Goal: Task Accomplishment & Management: Complete application form

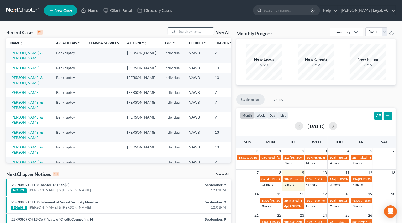
click at [190, 31] on input "search" at bounding box center [195, 32] width 37 height 8
click at [189, 33] on input "search" at bounding box center [195, 32] width 37 height 8
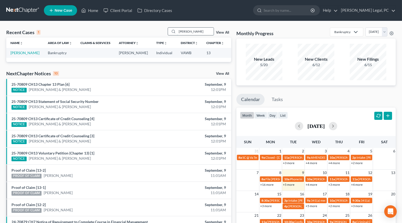
type input "[PERSON_NAME]"
click at [18, 55] on link "[PERSON_NAME]" at bounding box center [24, 53] width 29 height 4
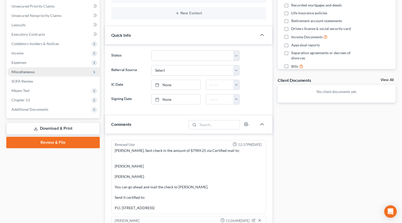
scroll to position [55, 0]
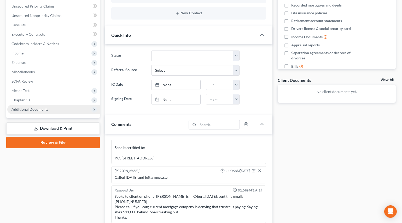
click at [23, 107] on span "Additional Documents" at bounding box center [29, 109] width 37 height 4
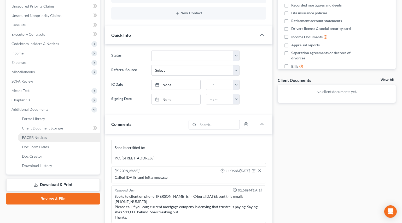
click at [31, 138] on span "PACER Notices" at bounding box center [34, 138] width 25 height 4
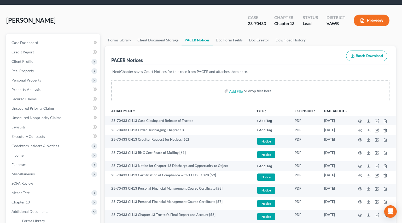
scroll to position [47, 0]
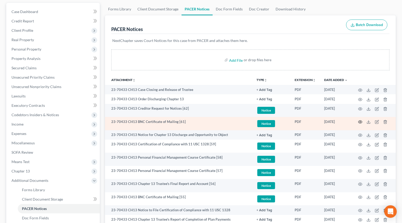
click at [361, 123] on icon "button" at bounding box center [360, 122] width 4 height 4
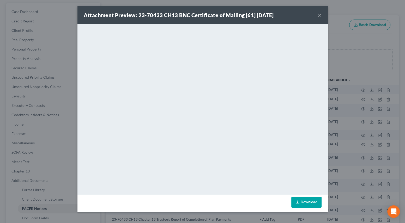
click at [320, 15] on button "×" at bounding box center [320, 15] width 4 height 6
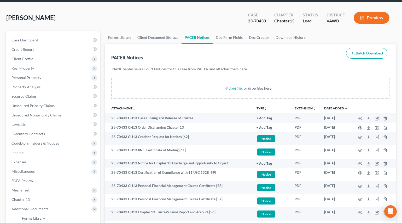
scroll to position [0, 0]
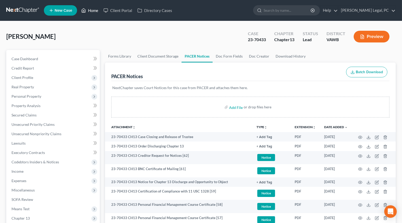
click at [89, 10] on link "Home" at bounding box center [90, 10] width 22 height 9
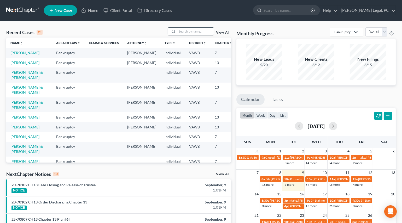
click at [197, 29] on input "search" at bounding box center [195, 32] width 37 height 8
type input "[PERSON_NAME]"
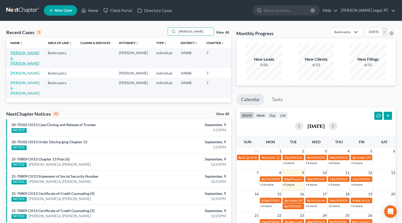
click at [15, 59] on link "[PERSON_NAME] & [PERSON_NAME]" at bounding box center [24, 58] width 29 height 15
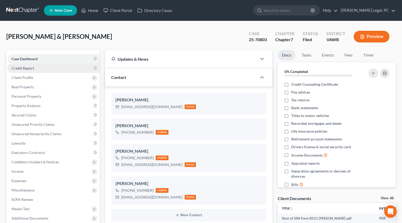
scroll to position [374, 0]
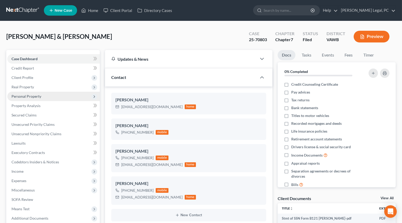
click at [23, 77] on span "Client Profile" at bounding box center [22, 77] width 22 height 4
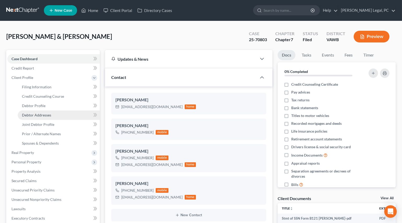
click at [36, 117] on link "Debtor Addresses" at bounding box center [59, 115] width 82 height 9
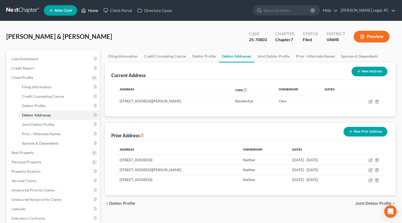
click at [96, 7] on link "Home" at bounding box center [90, 10] width 22 height 9
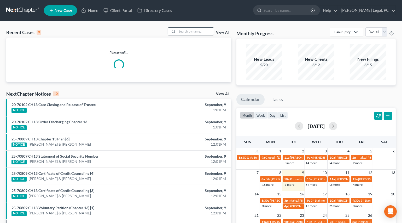
click at [181, 31] on input "search" at bounding box center [195, 32] width 37 height 8
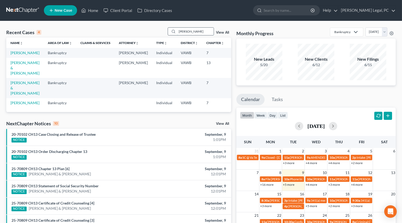
click at [181, 29] on input "[PERSON_NAME]" at bounding box center [195, 32] width 37 height 8
type input "hurt"
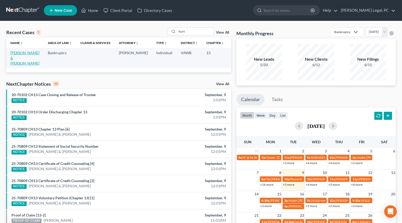
click at [16, 59] on link "[PERSON_NAME] & [PERSON_NAME]" at bounding box center [24, 58] width 29 height 15
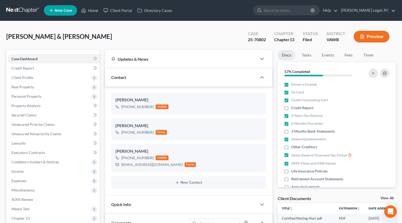
scroll to position [832, 0]
click at [18, 80] on span "Client Profile" at bounding box center [53, 77] width 92 height 9
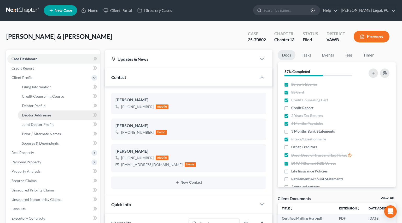
click at [35, 115] on span "Debtor Addresses" at bounding box center [36, 115] width 29 height 4
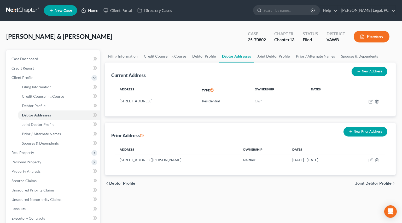
click at [92, 10] on link "Home" at bounding box center [90, 10] width 22 height 9
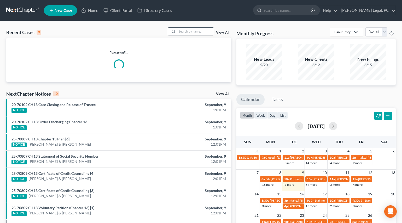
click at [182, 30] on input "search" at bounding box center [195, 32] width 37 height 8
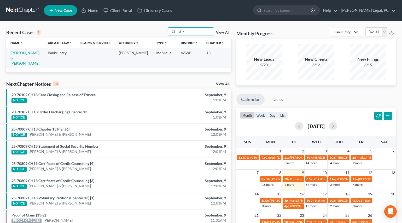
drag, startPoint x: 189, startPoint y: 30, endPoint x: 167, endPoint y: 37, distance: 23.7
click at [167, 37] on div "Recent Cases 1 sink View All Name unfold_more expand_more expand_less Area of L…" at bounding box center [118, 49] width 225 height 45
type input "[PERSON_NAME]"
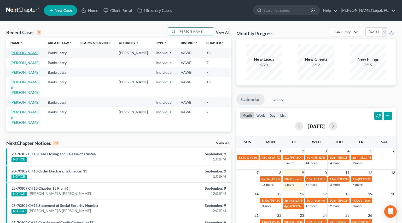
click at [19, 52] on link "[PERSON_NAME]" at bounding box center [24, 53] width 29 height 4
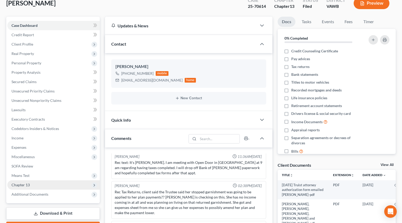
scroll to position [119, 0]
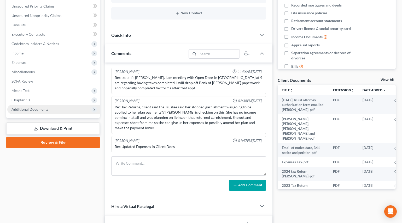
click at [39, 110] on span "Additional Documents" at bounding box center [29, 109] width 37 height 4
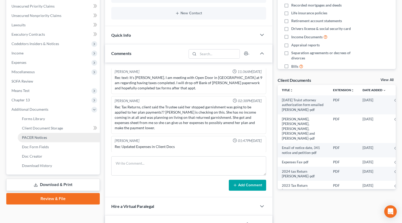
click at [47, 136] on link "PACER Notices" at bounding box center [59, 137] width 82 height 9
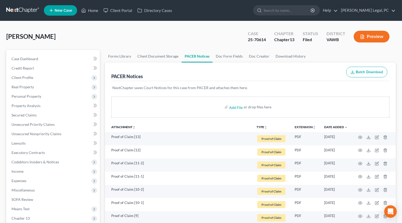
scroll to position [119, 0]
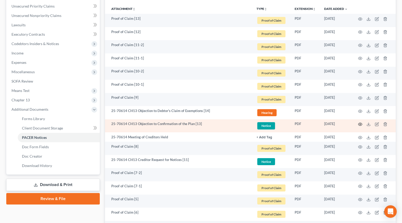
click at [360, 124] on circle "button" at bounding box center [360, 124] width 1 height 1
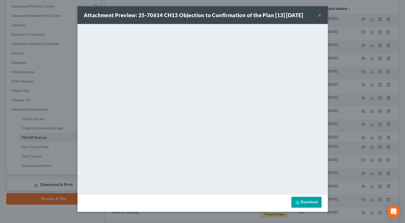
click at [320, 13] on button "×" at bounding box center [320, 15] width 4 height 6
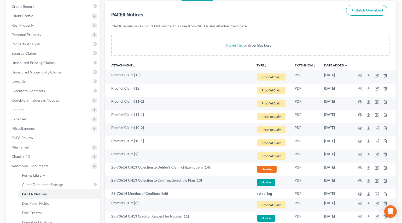
scroll to position [0, 0]
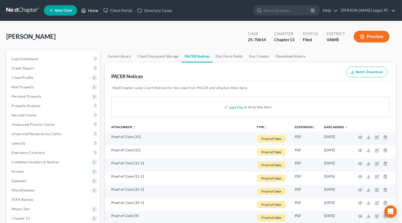
click at [89, 10] on link "Home" at bounding box center [90, 10] width 22 height 9
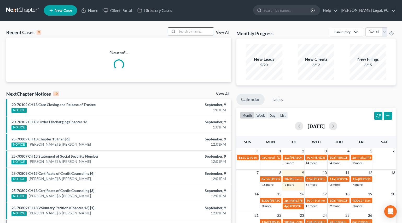
click at [206, 32] on input "search" at bounding box center [195, 32] width 37 height 8
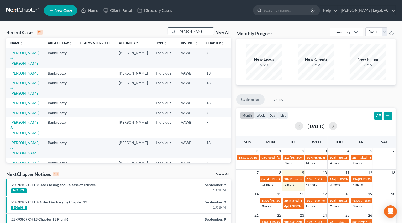
type input "[PERSON_NAME]"
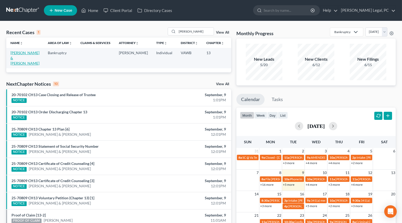
click at [14, 55] on link "[PERSON_NAME] & [PERSON_NAME]" at bounding box center [24, 58] width 29 height 15
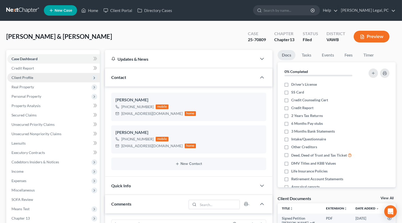
scroll to position [357, 0]
click at [27, 79] on span "Client Profile" at bounding box center [22, 77] width 22 height 4
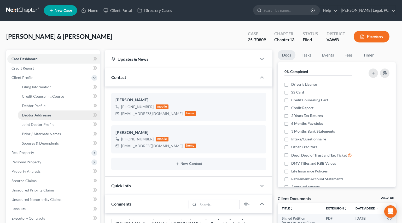
click at [39, 115] on span "Debtor Addresses" at bounding box center [36, 115] width 29 height 4
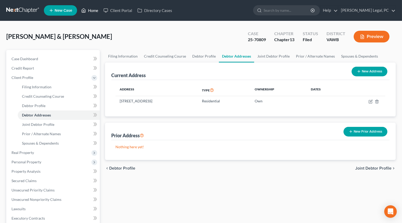
click at [90, 12] on link "Home" at bounding box center [90, 10] width 22 height 9
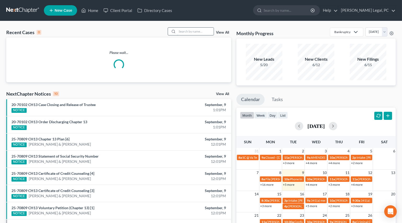
click at [184, 31] on input "search" at bounding box center [195, 32] width 37 height 8
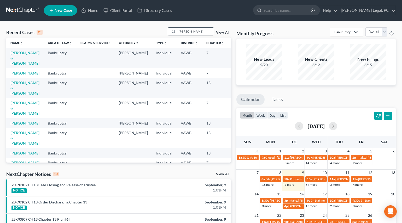
type input "[PERSON_NAME]"
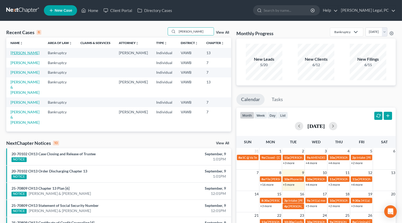
click at [17, 52] on link "[PERSON_NAME]" at bounding box center [24, 53] width 29 height 4
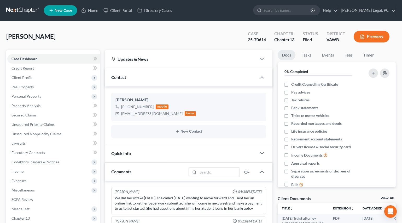
scroll to position [56, 0]
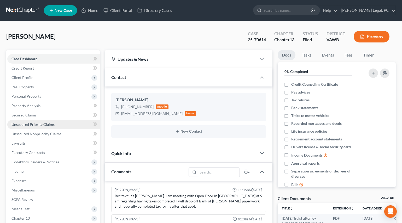
click at [26, 124] on span "Unsecured Priority Claims" at bounding box center [32, 124] width 43 height 4
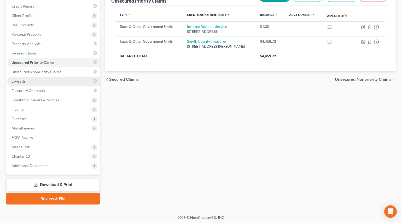
scroll to position [63, 0]
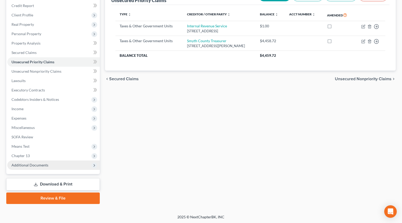
click at [36, 166] on span "Additional Documents" at bounding box center [29, 165] width 37 height 4
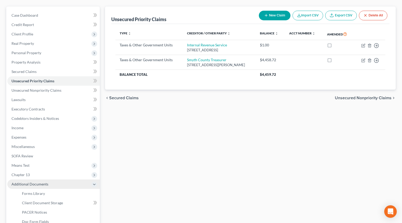
scroll to position [39, 0]
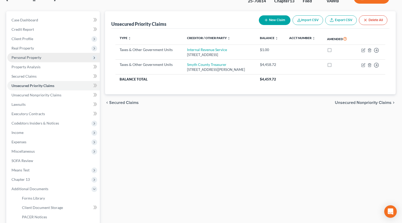
click at [25, 57] on span "Personal Property" at bounding box center [26, 57] width 30 height 4
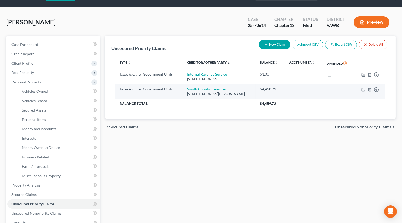
scroll to position [0, 0]
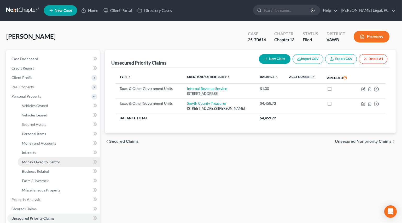
click at [43, 160] on span "Money Owed to Debtor" at bounding box center [41, 162] width 38 height 4
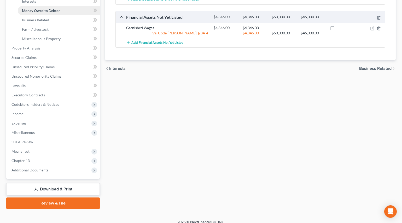
scroll to position [157, 0]
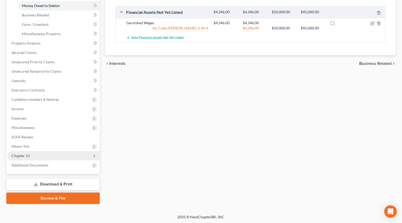
click at [24, 156] on span "Chapter 13" at bounding box center [20, 156] width 18 height 4
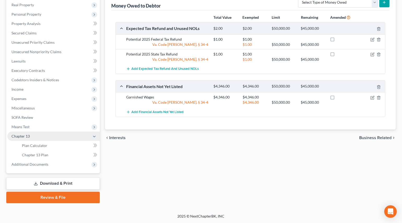
scroll to position [81, 0]
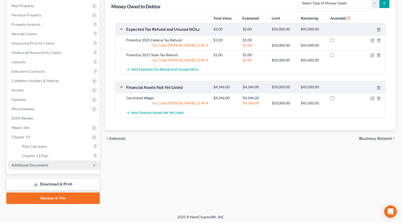
click at [31, 164] on span "Additional Documents" at bounding box center [29, 165] width 37 height 4
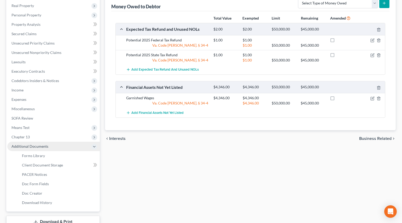
scroll to position [98, 0]
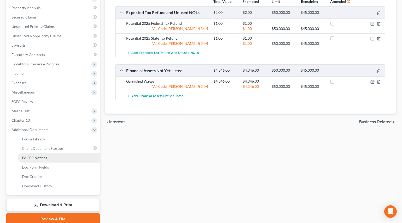
click at [38, 157] on span "PACER Notices" at bounding box center [34, 158] width 25 height 4
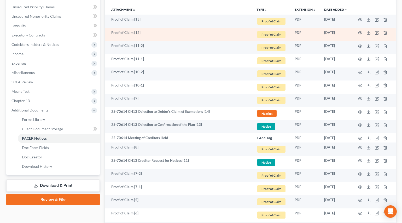
scroll to position [119, 0]
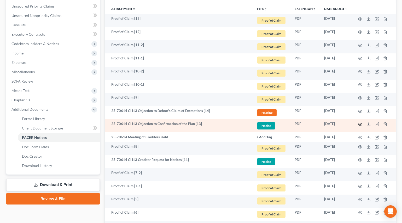
click at [360, 124] on circle "button" at bounding box center [360, 124] width 1 height 1
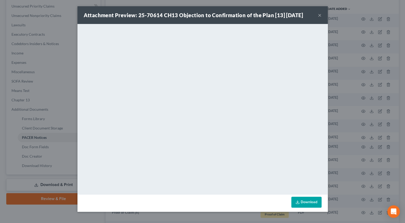
click at [320, 15] on button "×" at bounding box center [320, 15] width 4 height 6
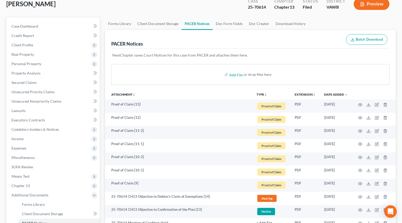
scroll to position [0, 0]
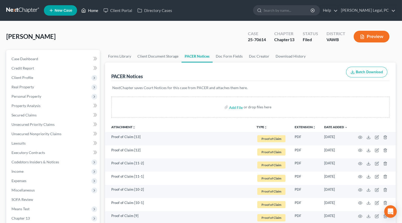
click at [100, 11] on link "Home" at bounding box center [90, 10] width 22 height 9
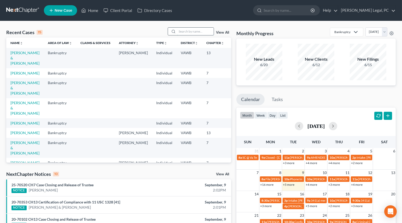
click at [179, 32] on input "search" at bounding box center [195, 32] width 37 height 8
type input "kitts"
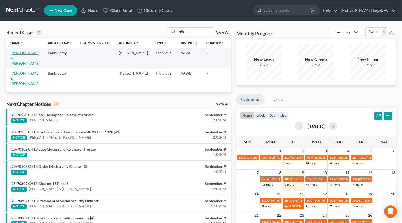
click at [16, 59] on link "[PERSON_NAME] & [PERSON_NAME]" at bounding box center [24, 58] width 29 height 15
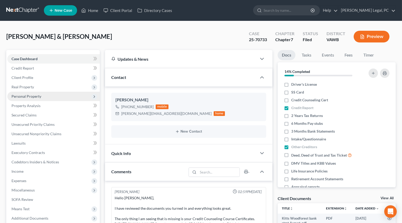
scroll to position [181, 0]
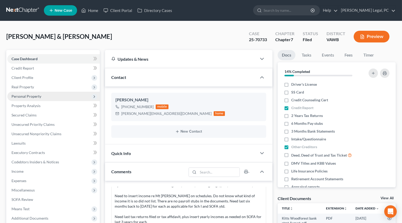
click at [28, 96] on span "Personal Property" at bounding box center [26, 96] width 30 height 4
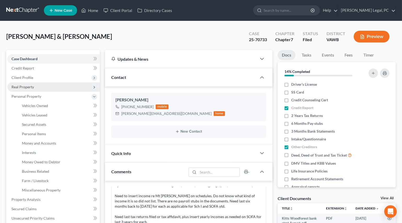
click at [31, 87] on span "Real Property" at bounding box center [22, 87] width 22 height 4
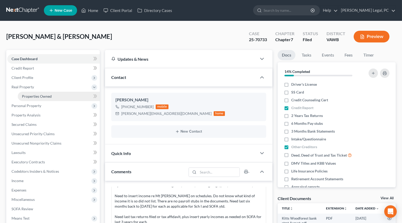
click at [37, 94] on span "Properties Owned" at bounding box center [37, 96] width 30 height 4
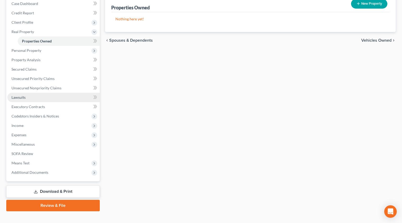
scroll to position [63, 0]
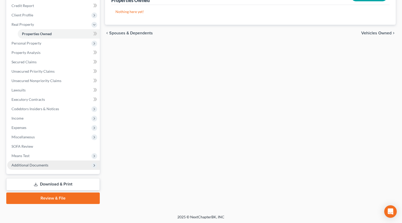
click at [43, 166] on span "Additional Documents" at bounding box center [29, 165] width 37 height 4
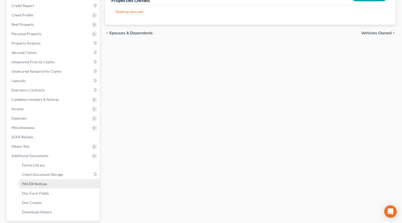
click at [44, 185] on span "PACER Notices" at bounding box center [34, 184] width 25 height 4
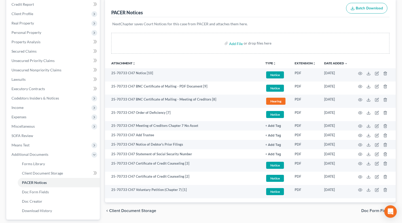
scroll to position [62, 0]
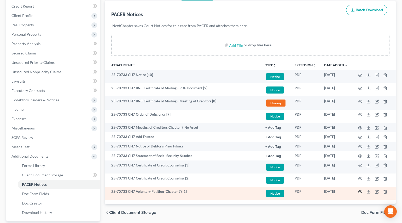
click at [358, 190] on icon "button" at bounding box center [360, 192] width 4 height 4
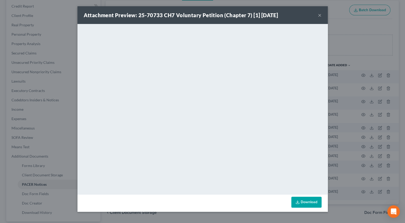
click at [319, 15] on button "×" at bounding box center [320, 15] width 4 height 6
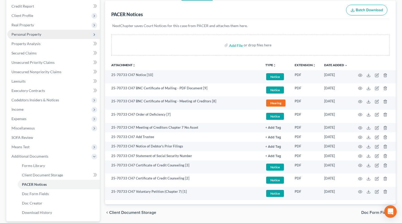
click at [30, 34] on span "Personal Property" at bounding box center [26, 34] width 30 height 4
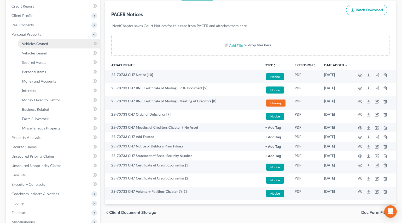
click at [36, 42] on span "Vehicles Owned" at bounding box center [35, 44] width 26 height 4
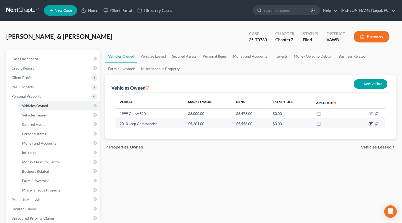
click at [370, 125] on icon "button" at bounding box center [370, 124] width 4 height 4
select select "0"
select select "16"
select select "2"
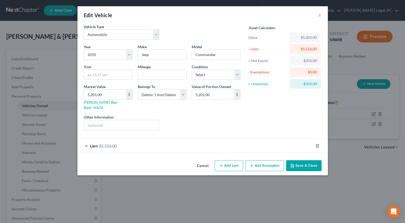
click at [171, 139] on div "Lien $5,556.00" at bounding box center [196, 146] width 236 height 14
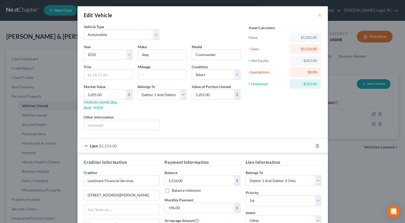
click at [316, 16] on div "Edit Vehicle ×" at bounding box center [203, 15] width 251 height 18
click at [319, 13] on button "×" at bounding box center [320, 15] width 4 height 6
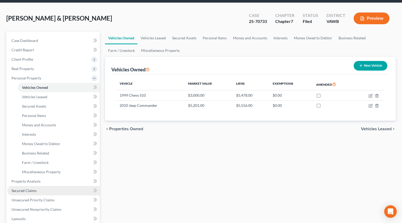
scroll to position [47, 0]
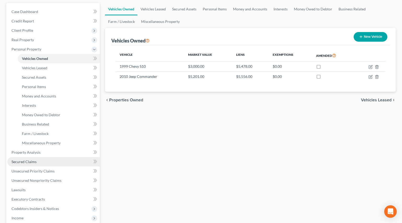
click at [34, 161] on span "Secured Claims" at bounding box center [23, 162] width 25 height 4
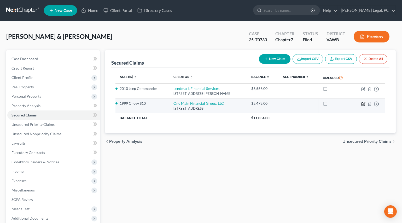
click at [364, 102] on icon "button" at bounding box center [363, 104] width 4 height 4
select select "36"
select select "2"
select select "4"
select select "0"
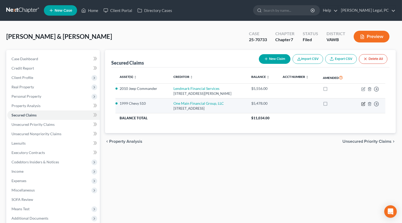
select select "0"
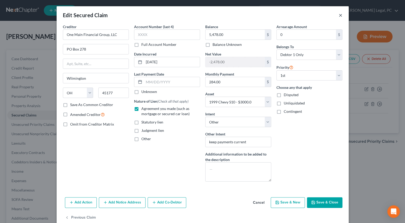
click at [339, 15] on button "×" at bounding box center [341, 15] width 4 height 6
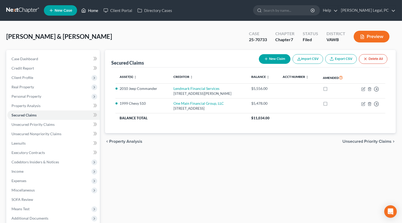
click at [90, 13] on link "Home" at bounding box center [90, 10] width 22 height 9
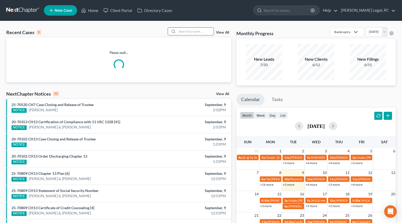
click at [187, 29] on input "search" at bounding box center [195, 32] width 37 height 8
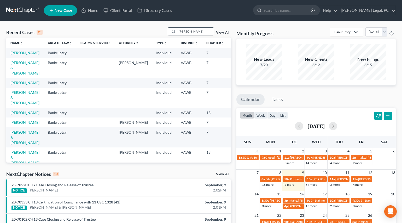
type input "[PERSON_NAME]"
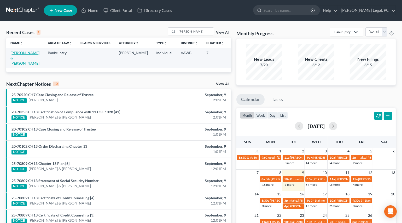
click at [16, 57] on link "[PERSON_NAME] & [PERSON_NAME]" at bounding box center [24, 58] width 29 height 15
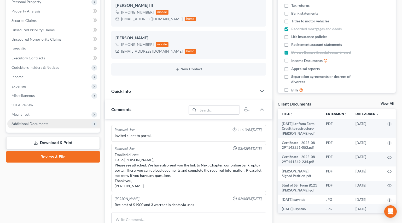
scroll to position [560, 0]
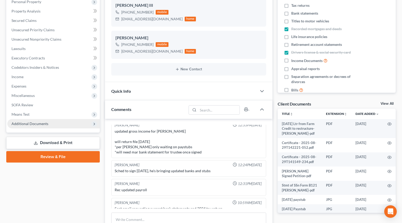
click at [20, 123] on span "Additional Documents" at bounding box center [29, 124] width 37 height 4
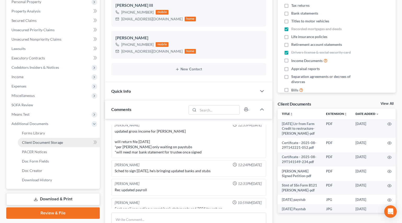
click at [42, 142] on span "Client Document Storage" at bounding box center [42, 142] width 41 height 4
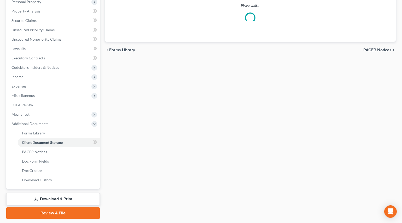
scroll to position [23, 0]
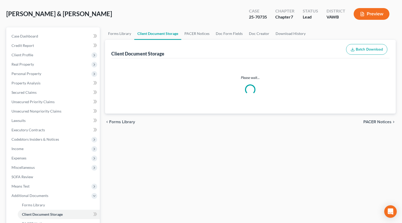
select select "0"
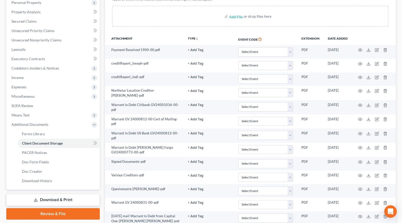
scroll to position [0, 0]
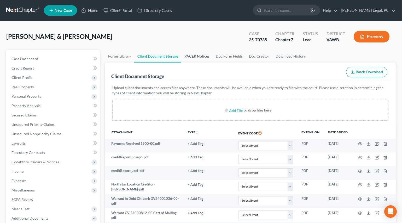
click at [199, 56] on link "PACER Notices" at bounding box center [196, 56] width 31 height 13
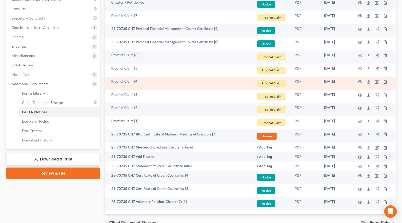
scroll to position [162, 0]
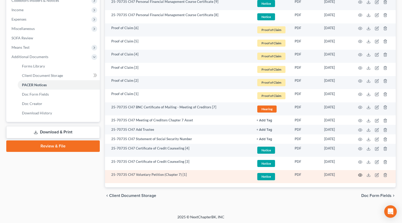
click at [358, 175] on icon "button" at bounding box center [360, 175] width 4 height 4
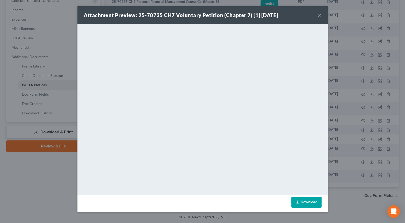
click at [320, 17] on button "×" at bounding box center [320, 15] width 4 height 6
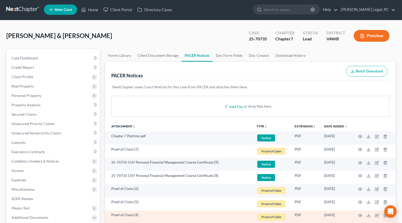
scroll to position [0, 0]
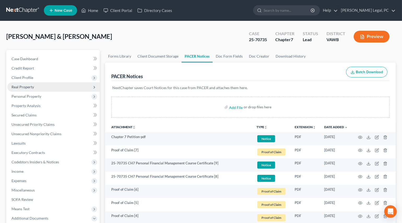
click at [28, 86] on span "Real Property" at bounding box center [22, 87] width 22 height 4
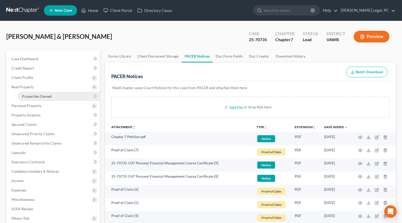
click at [37, 94] on link "Properties Owned" at bounding box center [59, 96] width 82 height 9
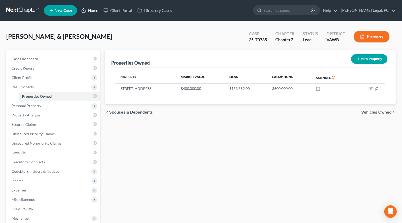
click at [89, 9] on link "Home" at bounding box center [90, 10] width 22 height 9
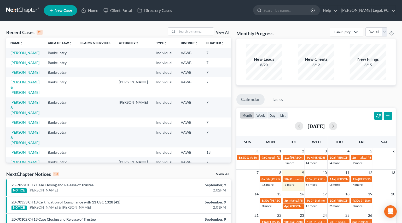
click at [13, 95] on link "[PERSON_NAME] & [PERSON_NAME]" at bounding box center [24, 87] width 29 height 15
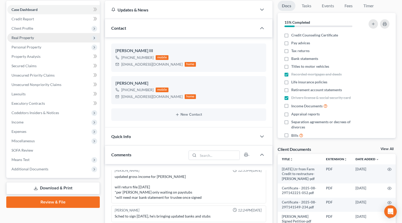
scroll to position [47, 0]
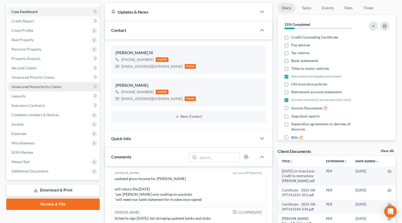
click at [32, 85] on span "Unsecured Nonpriority Claims" at bounding box center [36, 87] width 50 height 4
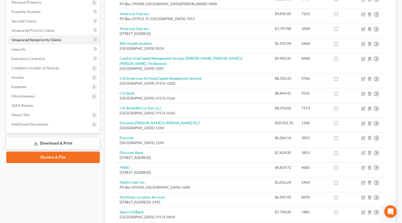
scroll to position [95, 0]
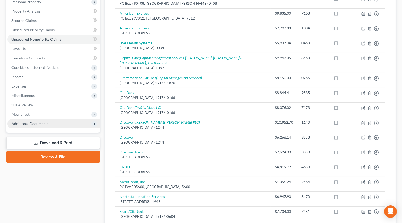
click at [27, 121] on span "Additional Documents" at bounding box center [53, 123] width 92 height 9
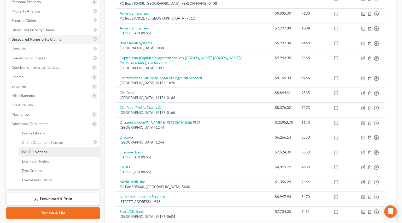
click at [41, 151] on span "PACER Notices" at bounding box center [34, 152] width 25 height 4
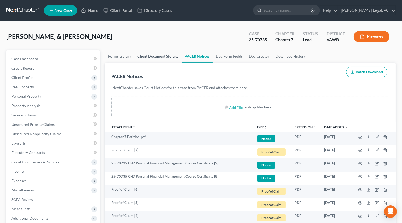
click at [164, 60] on link "Client Document Storage" at bounding box center [157, 56] width 47 height 13
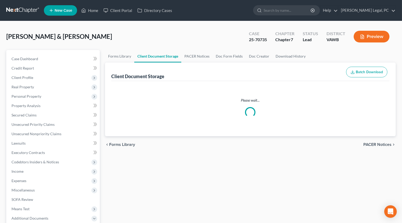
select select "0"
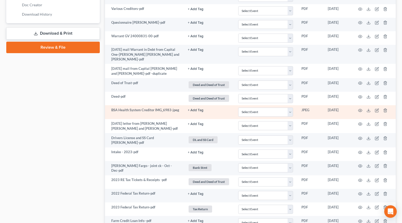
scroll to position [261, 0]
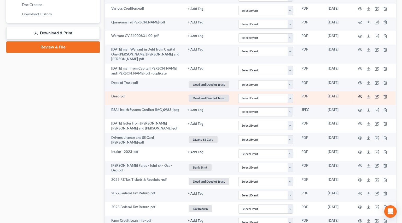
click at [359, 95] on icon "button" at bounding box center [360, 97] width 4 height 4
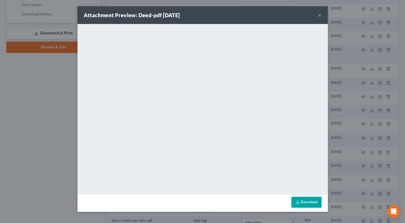
click at [320, 17] on button "×" at bounding box center [320, 15] width 4 height 6
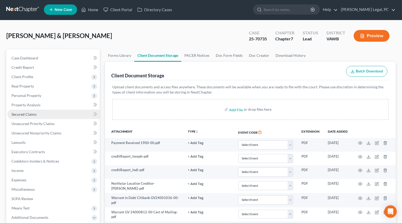
scroll to position [0, 0]
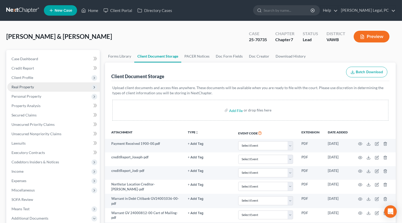
click at [28, 87] on span "Real Property" at bounding box center [22, 87] width 22 height 4
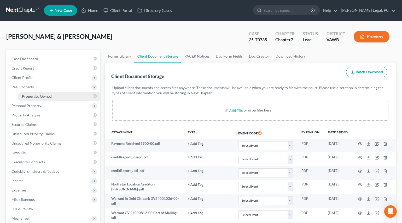
click at [31, 94] on span "Properties Owned" at bounding box center [37, 96] width 30 height 4
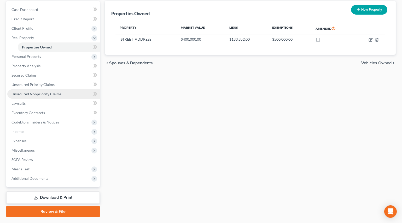
scroll to position [63, 0]
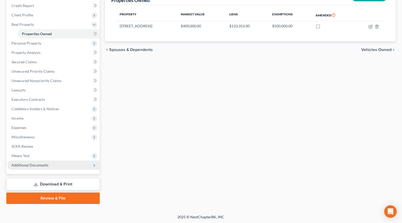
click at [27, 165] on span "Additional Documents" at bounding box center [29, 165] width 37 height 4
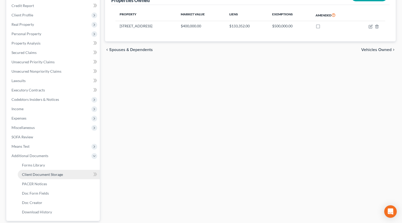
click at [32, 176] on link "Client Document Storage" at bounding box center [59, 174] width 82 height 9
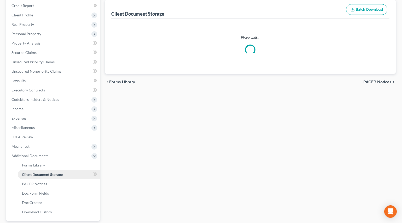
scroll to position [1, 0]
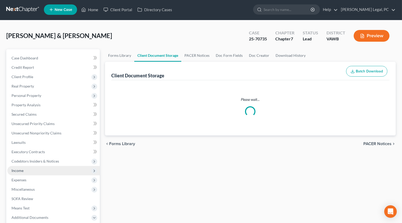
select select "0"
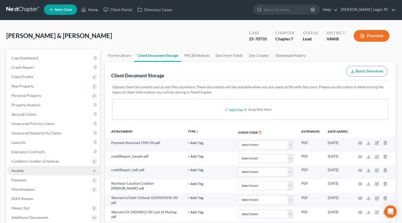
scroll to position [0, 0]
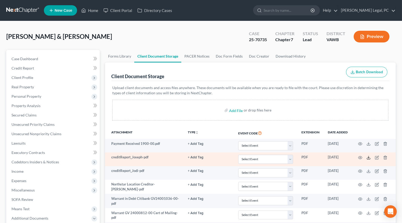
click at [367, 157] on icon at bounding box center [368, 158] width 4 height 4
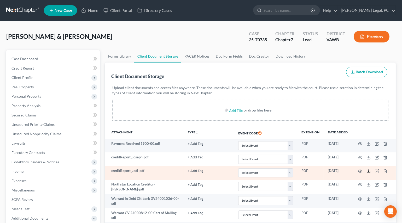
click at [368, 171] on icon at bounding box center [368, 171] width 4 height 4
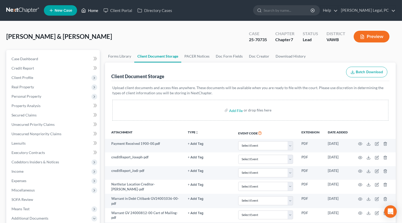
click at [91, 12] on link "Home" at bounding box center [90, 10] width 22 height 9
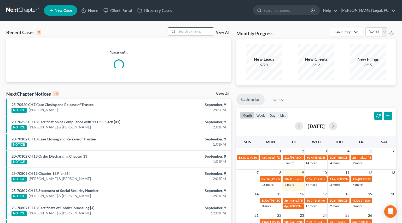
click at [188, 32] on input "search" at bounding box center [195, 32] width 37 height 8
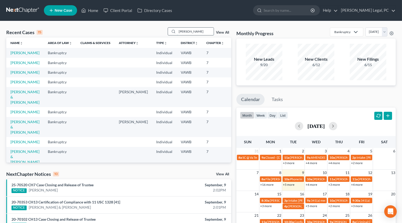
type input "[PERSON_NAME]"
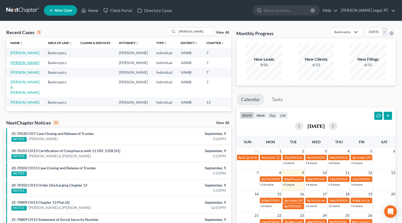
click at [12, 65] on link "[PERSON_NAME]" at bounding box center [24, 63] width 29 height 4
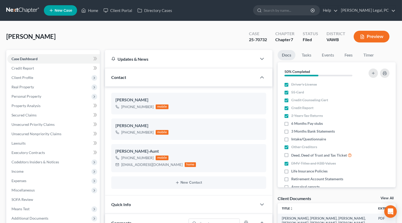
scroll to position [337, 0]
click at [20, 85] on span "Real Property" at bounding box center [22, 87] width 22 height 4
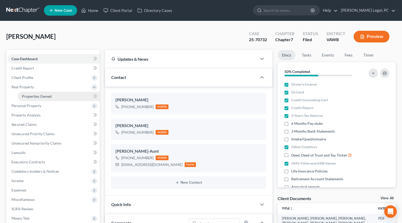
click at [36, 93] on link "Properties Owned" at bounding box center [59, 96] width 82 height 9
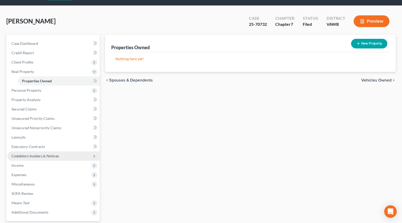
scroll to position [23, 0]
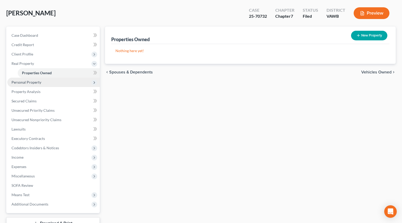
click at [27, 83] on span "Personal Property" at bounding box center [26, 82] width 30 height 4
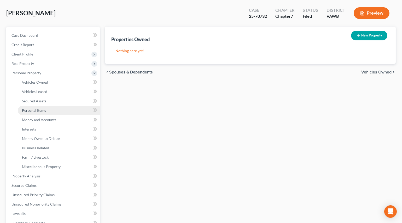
click at [37, 107] on link "Personal Items" at bounding box center [59, 110] width 82 height 9
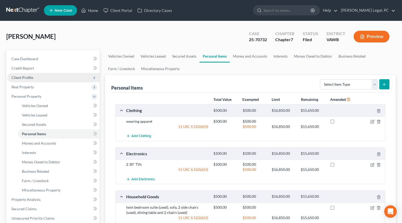
click at [28, 78] on span "Client Profile" at bounding box center [22, 77] width 22 height 4
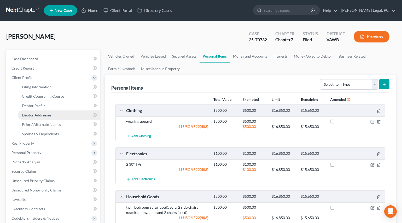
click at [39, 116] on span "Debtor Addresses" at bounding box center [36, 115] width 29 height 4
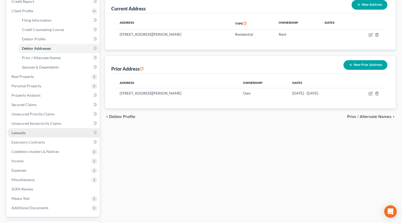
scroll to position [71, 0]
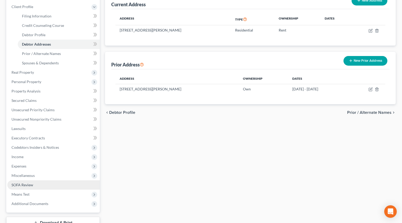
click at [24, 183] on span "SOFA Review" at bounding box center [22, 185] width 22 height 4
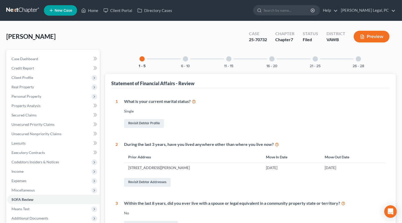
click at [185, 62] on div "6 - 10" at bounding box center [185, 59] width 18 height 18
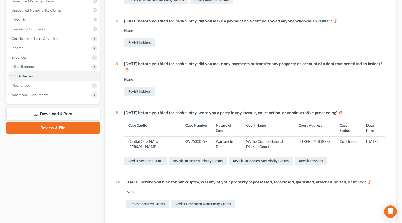
scroll to position [47, 0]
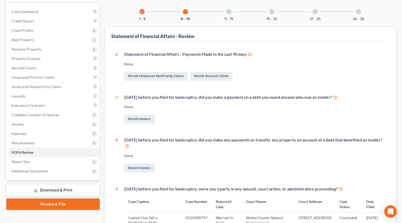
click at [228, 10] on div at bounding box center [228, 11] width 5 height 5
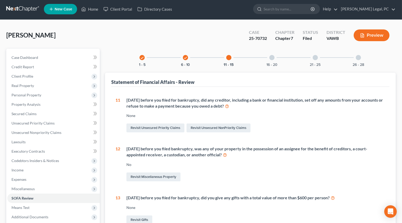
scroll to position [0, 0]
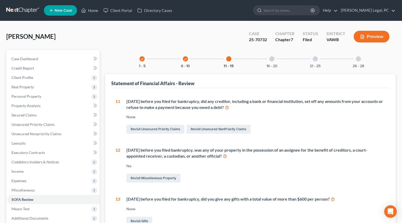
click at [269, 61] on div "16 - 20" at bounding box center [272, 59] width 18 height 18
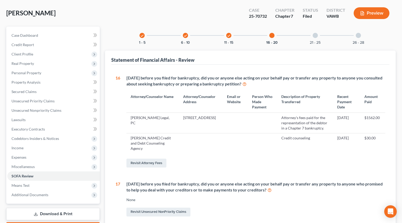
scroll to position [6, 0]
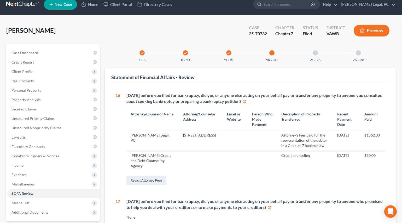
click at [316, 57] on div "21 - 25" at bounding box center [315, 53] width 18 height 18
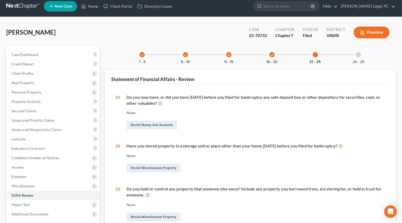
scroll to position [0, 0]
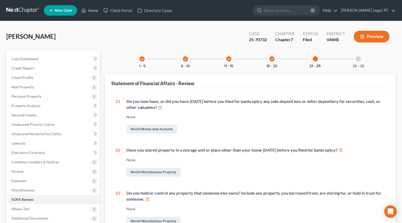
click at [184, 61] on icon "check" at bounding box center [186, 59] width 4 height 4
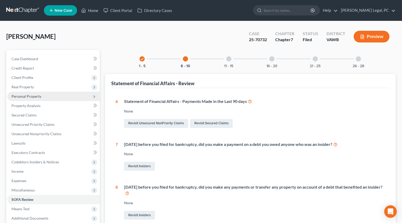
click at [33, 97] on span "Personal Property" at bounding box center [26, 96] width 30 height 4
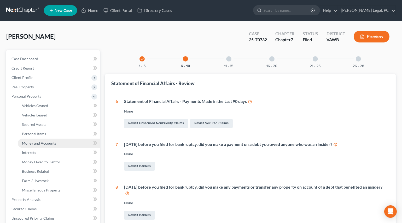
click at [36, 144] on span "Money and Accounts" at bounding box center [39, 143] width 34 height 4
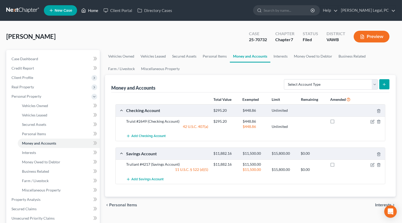
click at [91, 9] on link "Home" at bounding box center [90, 10] width 22 height 9
